Goal: Transaction & Acquisition: Book appointment/travel/reservation

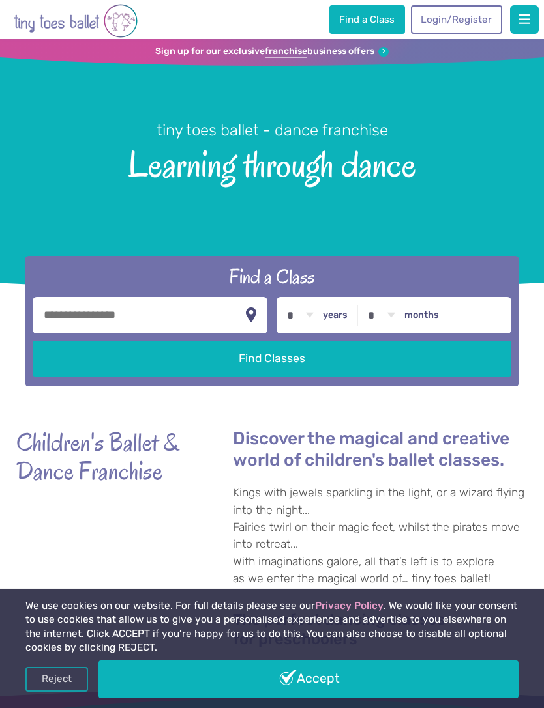
click at [469, 19] on link "Login/Register" at bounding box center [456, 19] width 91 height 29
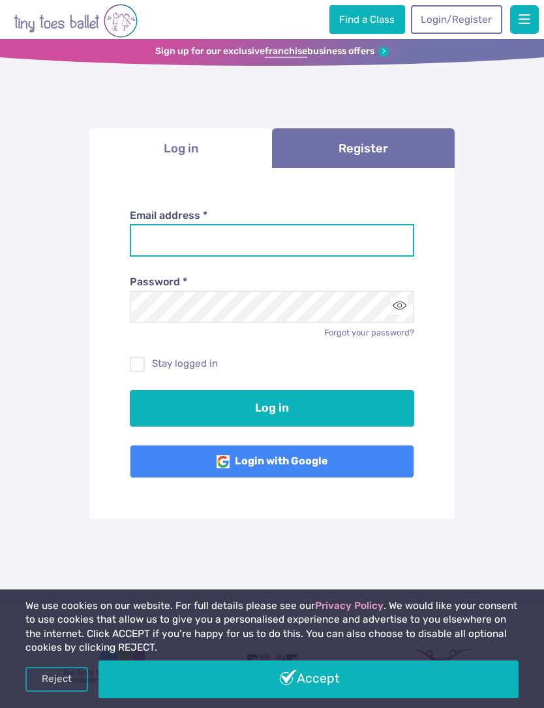
type input "**********"
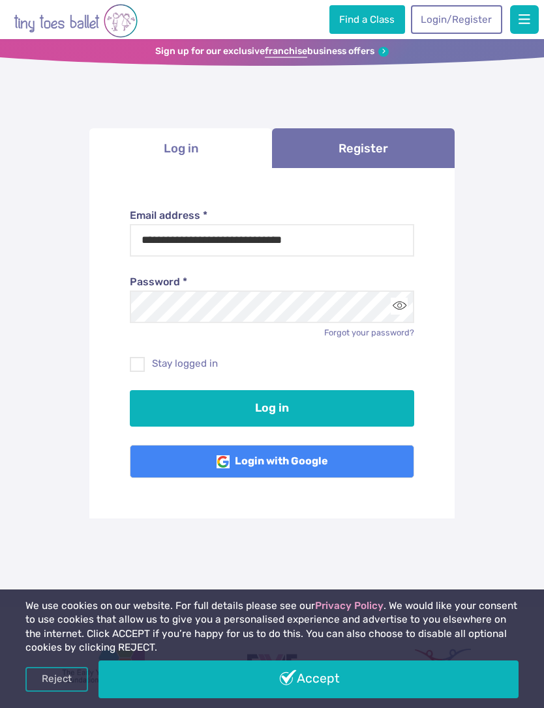
click at [272, 406] on button "Log in" at bounding box center [272, 408] width 285 height 36
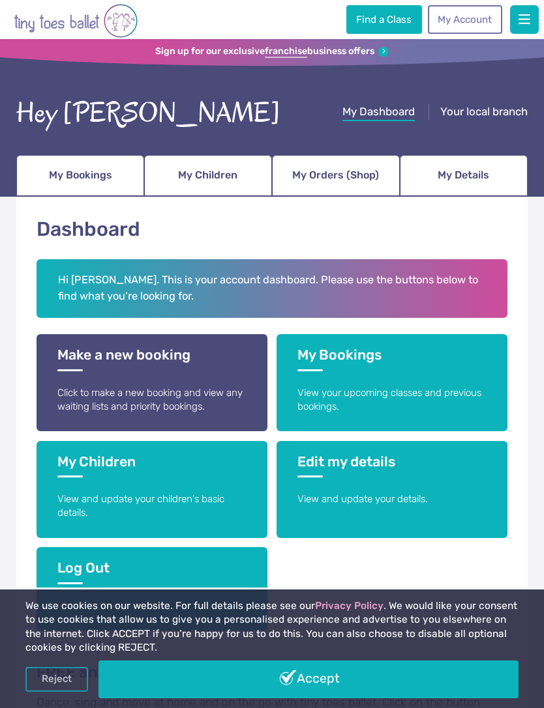
click at [85, 174] on span "My Bookings" at bounding box center [80, 175] width 63 height 21
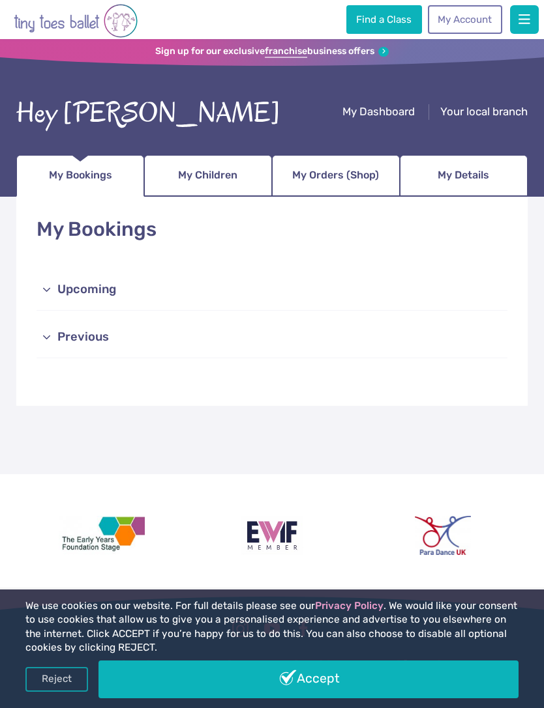
click at [137, 294] on link "Upcoming" at bounding box center [271, 291] width 470 height 42
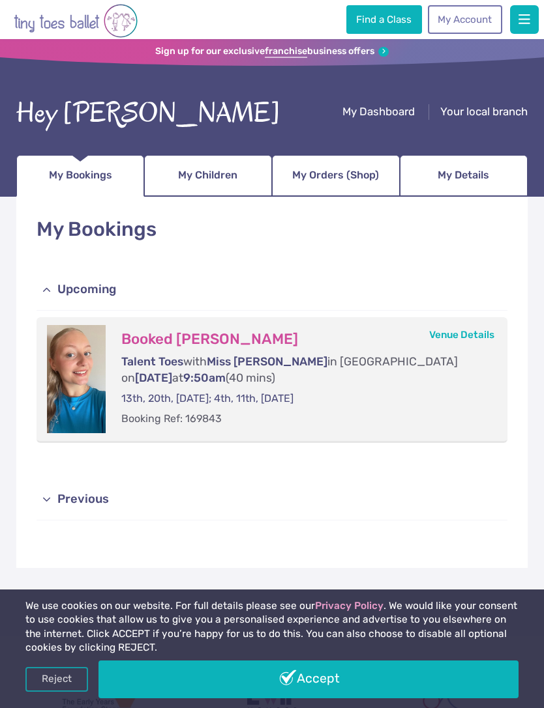
click at [205, 173] on span "My Children" at bounding box center [207, 175] width 59 height 21
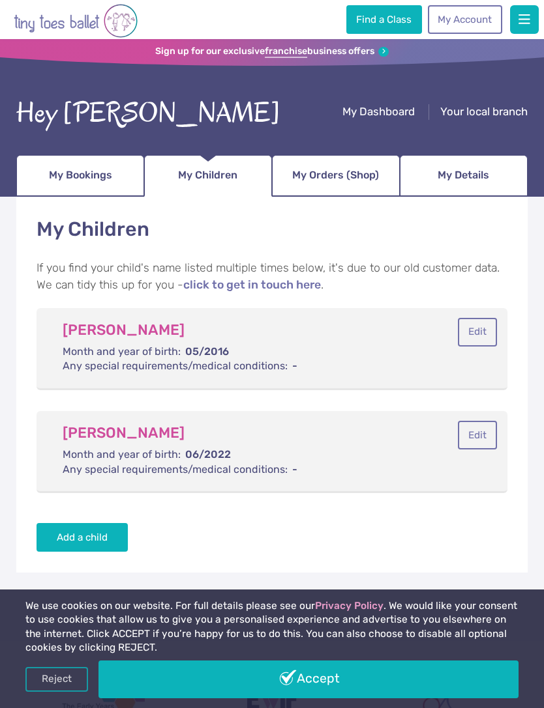
click at [482, 184] on span "My Details" at bounding box center [462, 175] width 51 height 21
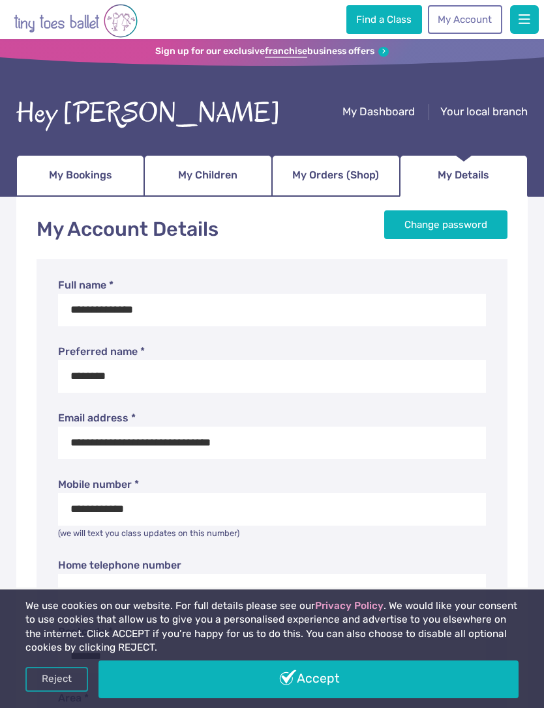
click at [350, 182] on span "My Orders (Shop)" at bounding box center [335, 175] width 87 height 21
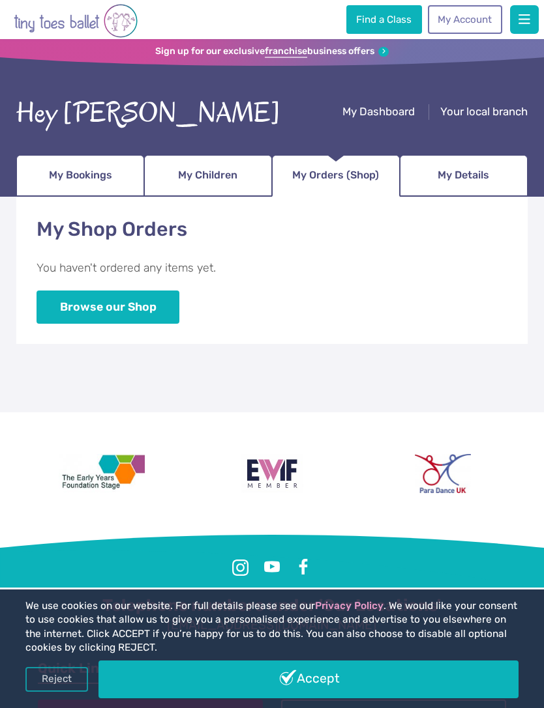
click at [387, 22] on link "Find a Class" at bounding box center [384, 19] width 76 height 29
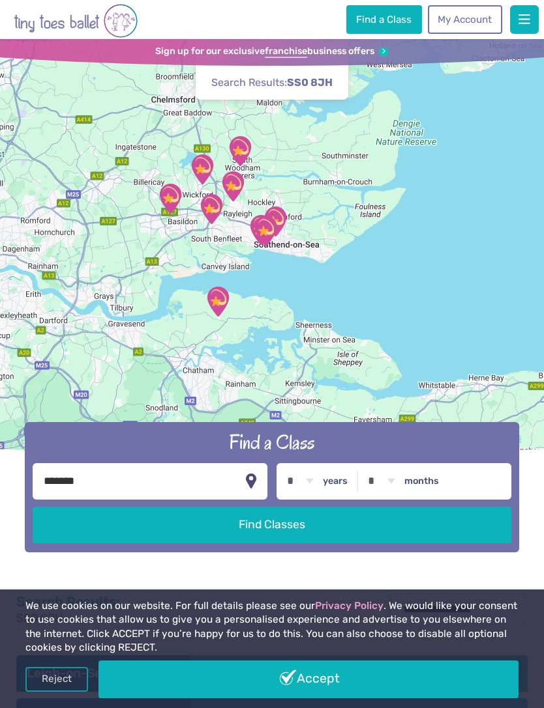
click at [322, 544] on button "Find Classes" at bounding box center [272, 525] width 478 height 36
click at [277, 681] on link "Accept" at bounding box center [308, 680] width 420 height 38
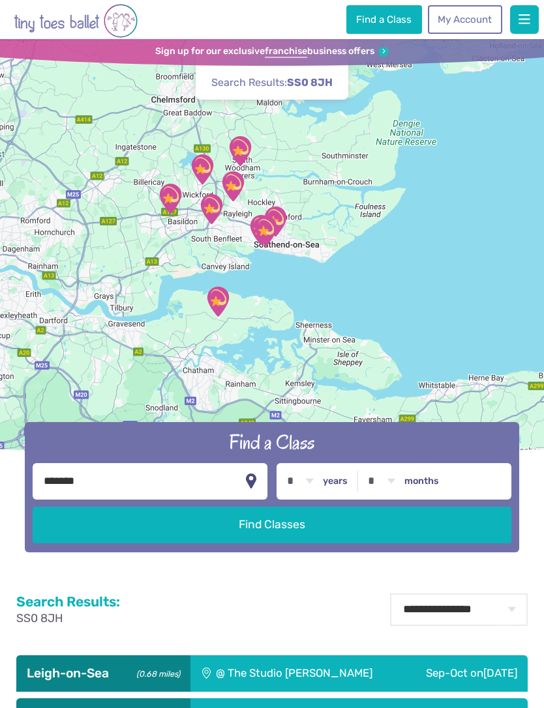
click at [315, 498] on select "* * * * * * * * * * ** ** **" at bounding box center [300, 481] width 40 height 36
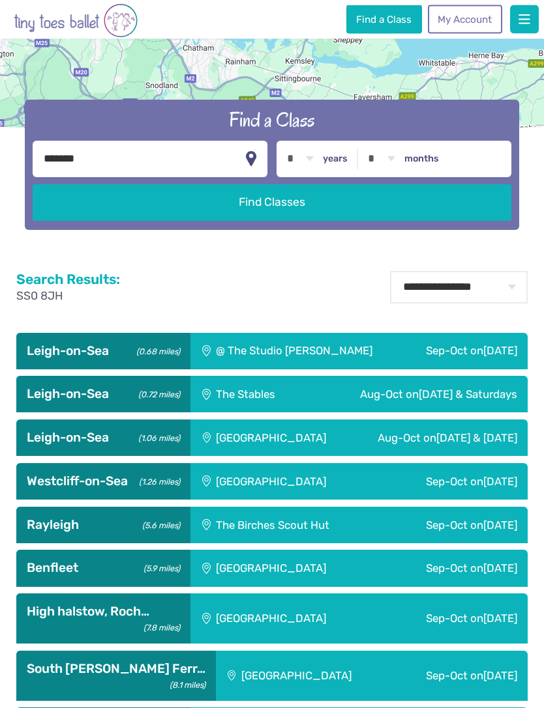
scroll to position [323, 0]
click at [337, 165] on label "years" at bounding box center [335, 159] width 25 height 12
click at [320, 177] on select "* * * * * * * * * * ** ** **" at bounding box center [300, 159] width 40 height 36
select select "*"
click at [340, 221] on button "Find Classes" at bounding box center [272, 202] width 478 height 36
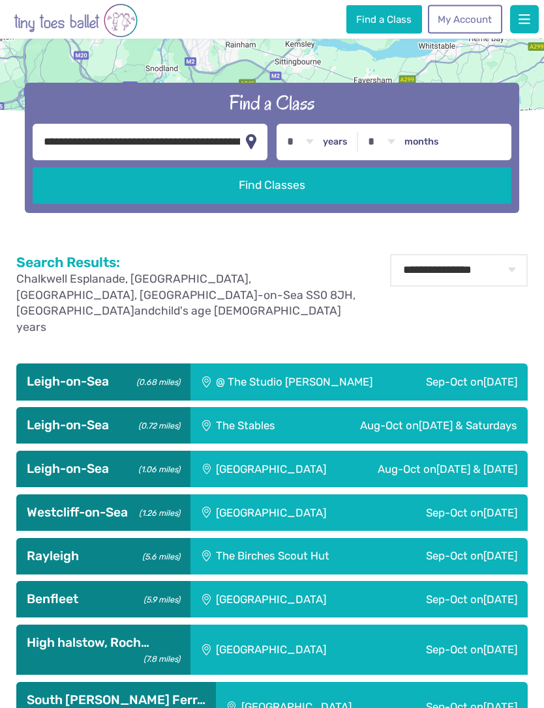
scroll to position [341, 0]
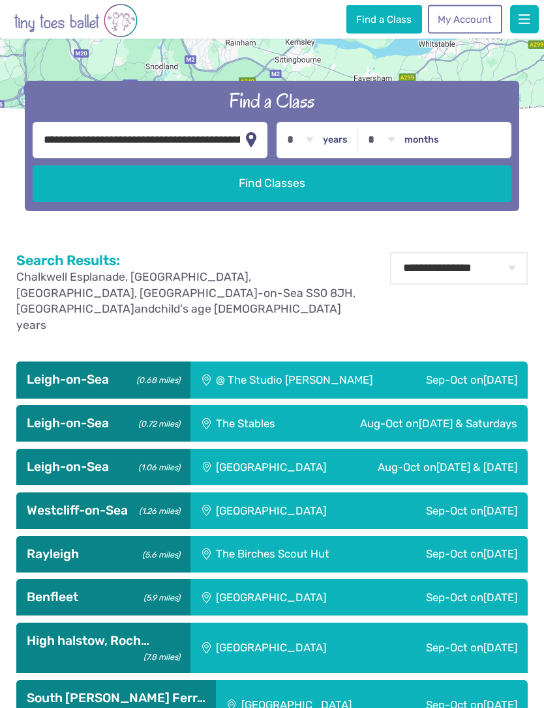
click at [353, 377] on div "@ The Studio Leigh" at bounding box center [296, 380] width 212 height 36
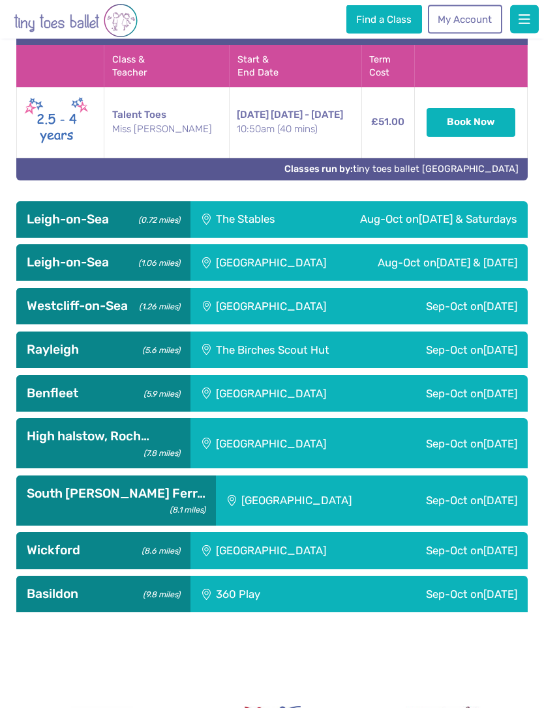
scroll to position [740, 0]
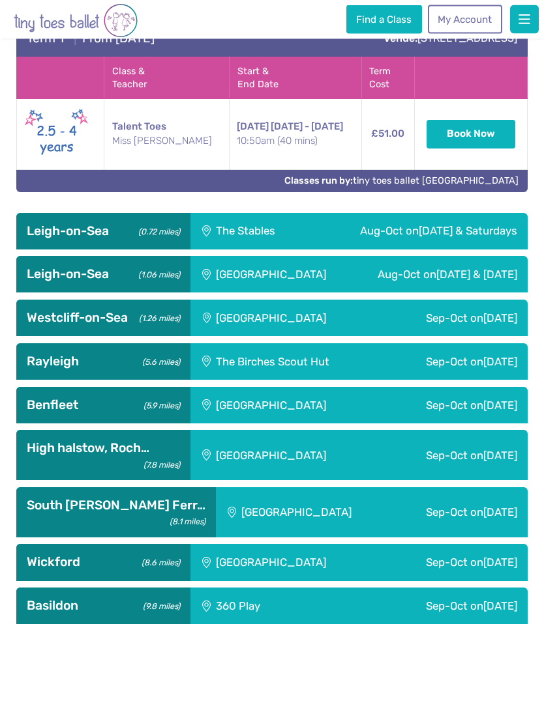
click at [484, 282] on span "Sunday & Saturday" at bounding box center [476, 275] width 81 height 13
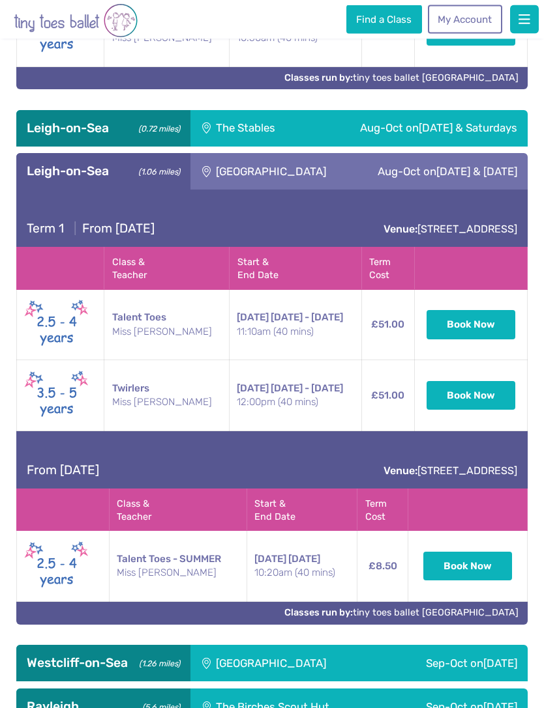
scroll to position [844, 0]
click at [471, 573] on button "Book Now" at bounding box center [467, 566] width 89 height 29
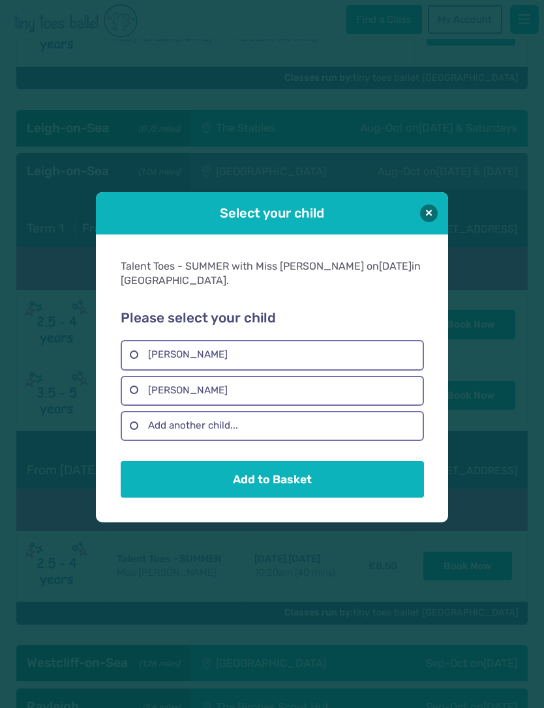
click at [332, 406] on label "Lydia Quarterman" at bounding box center [272, 391] width 302 height 30
click at [359, 498] on button "Add to Basket" at bounding box center [272, 479] width 302 height 36
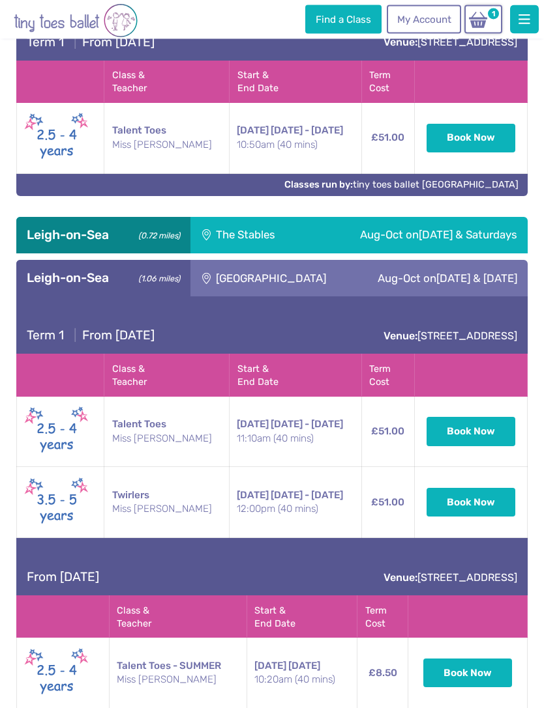
scroll to position [718, 0]
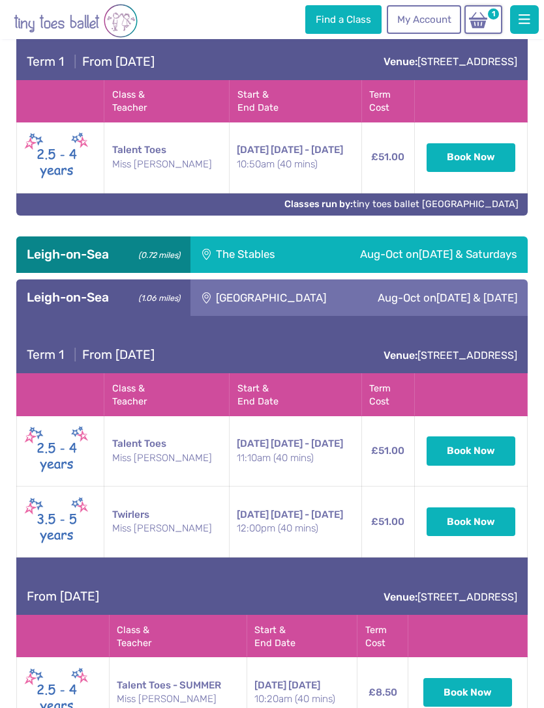
click at [324, 261] on div "Aug-Oct on Friday & Saturdays" at bounding box center [418, 255] width 220 height 36
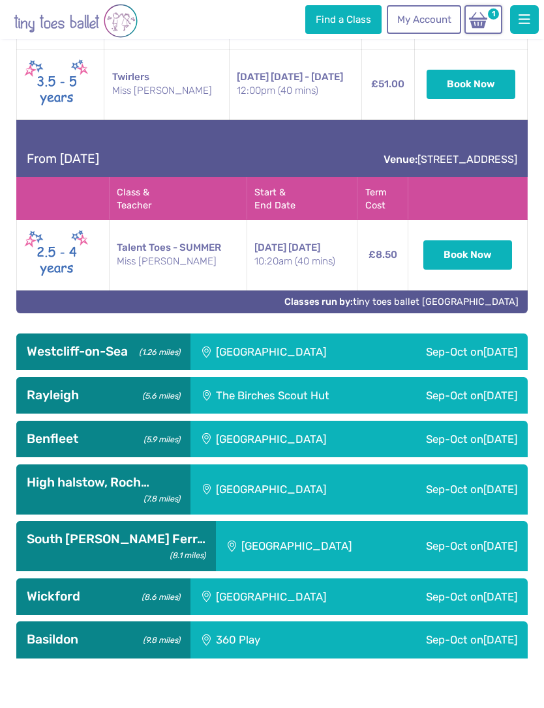
scroll to position [1606, 0]
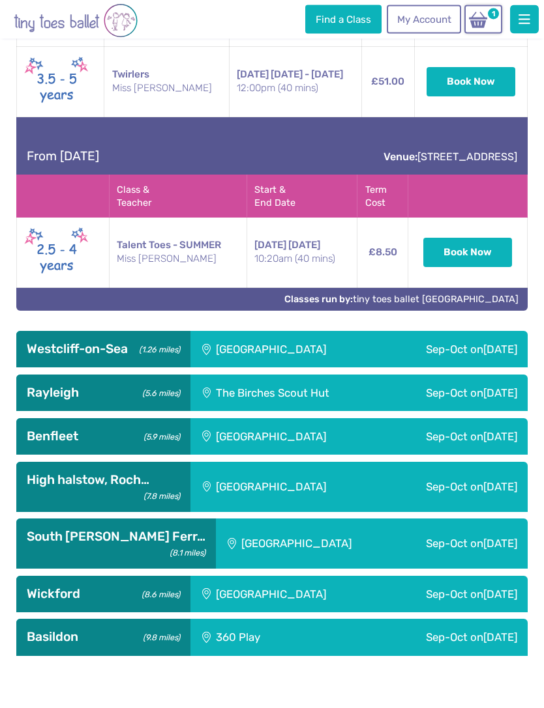
click at [373, 368] on div "Saint Peter's Church Youth Hall" at bounding box center [285, 350] width 190 height 36
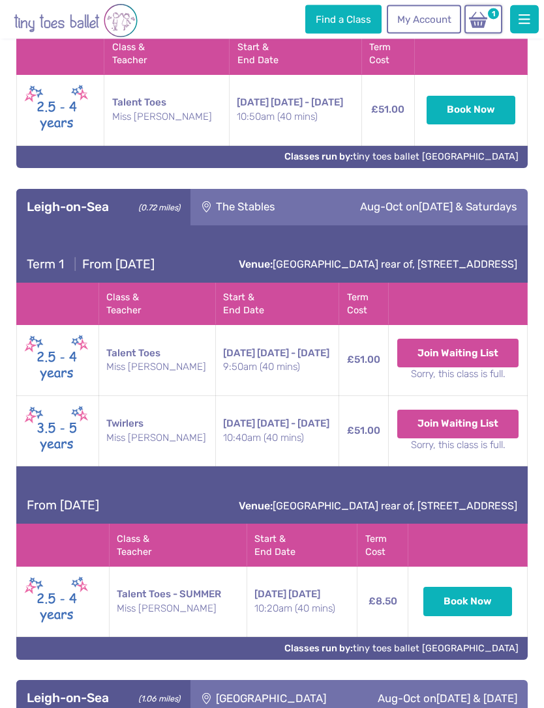
scroll to position [765, 0]
click at [487, 23] on img at bounding box center [477, 20] width 25 height 18
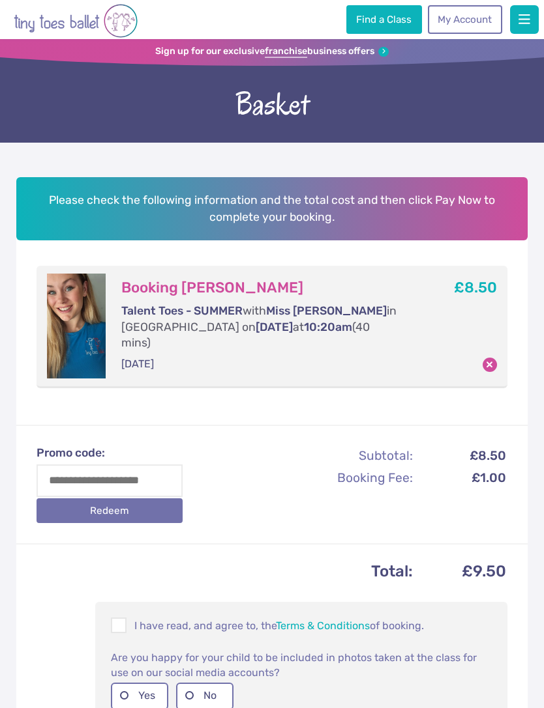
click at [123, 622] on span at bounding box center [119, 628] width 14 height 12
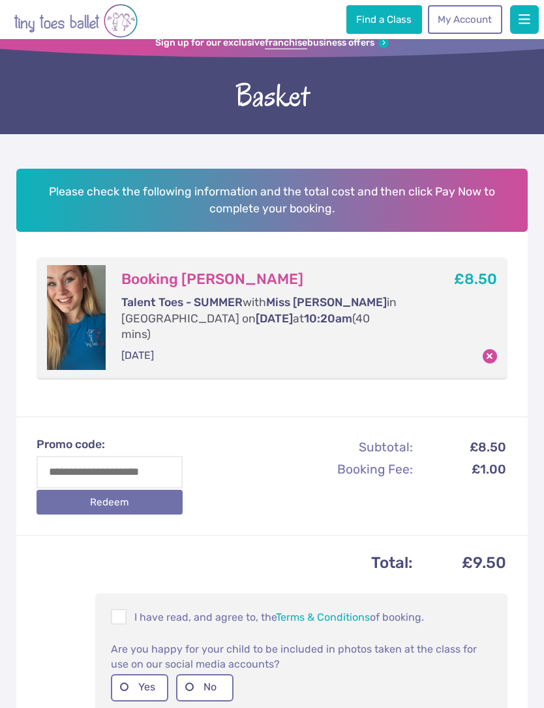
click at [134, 675] on label "Yes" at bounding box center [139, 688] width 57 height 27
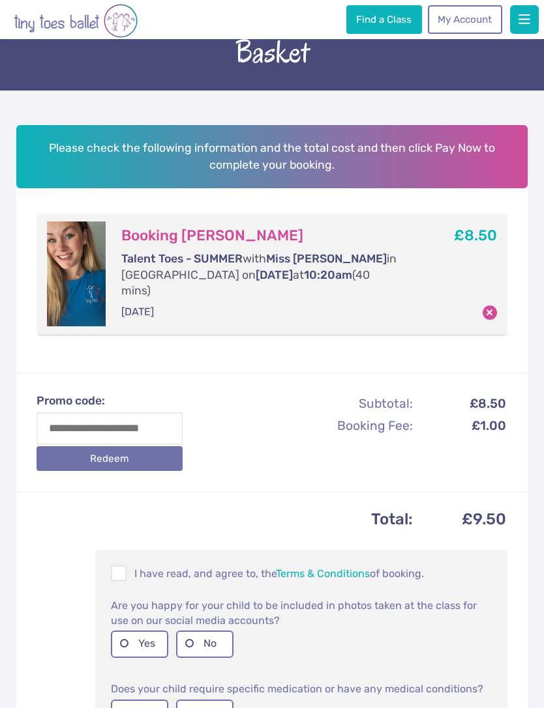
scroll to position [51, 0]
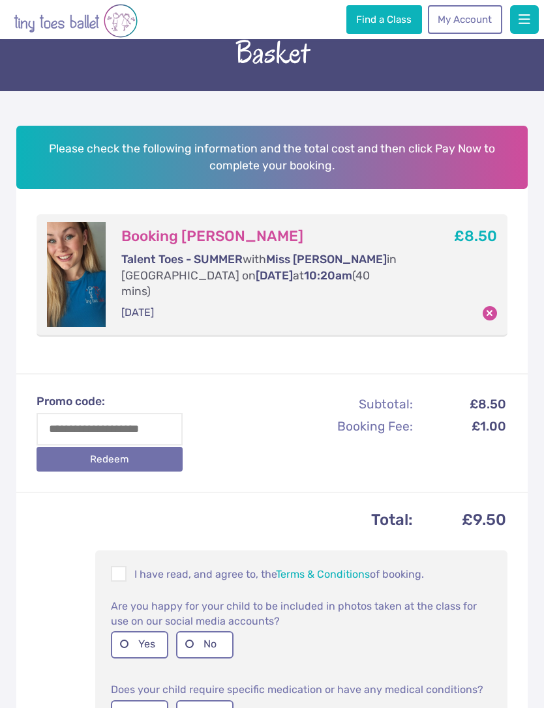
click at [221, 701] on label "No" at bounding box center [204, 714] width 57 height 27
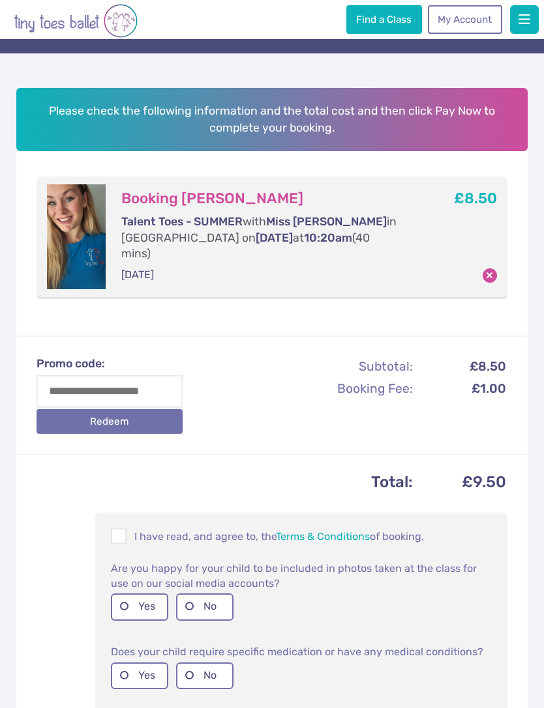
scroll to position [93, 0]
